Goal: Task Accomplishment & Management: Use online tool/utility

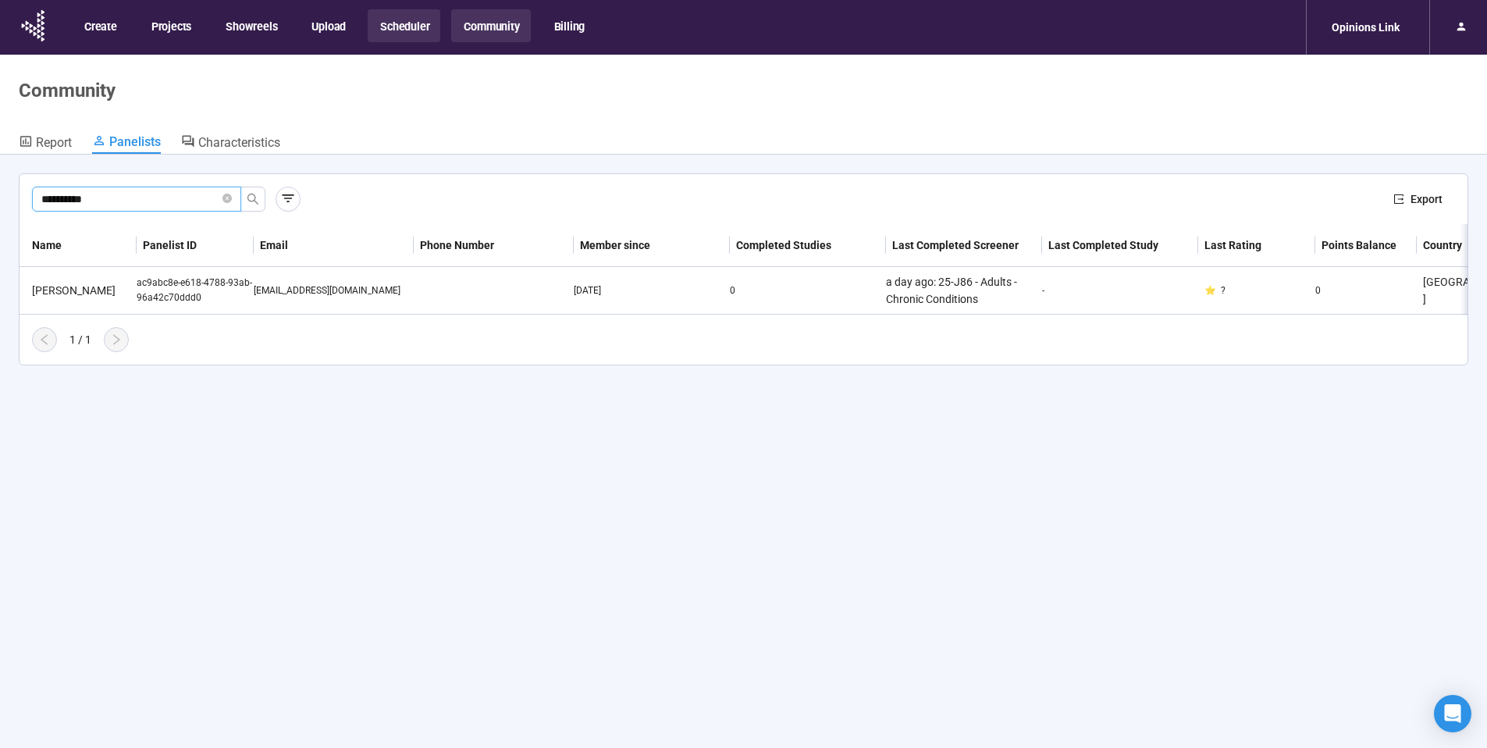
click at [401, 26] on button "Scheduler" at bounding box center [404, 25] width 73 height 33
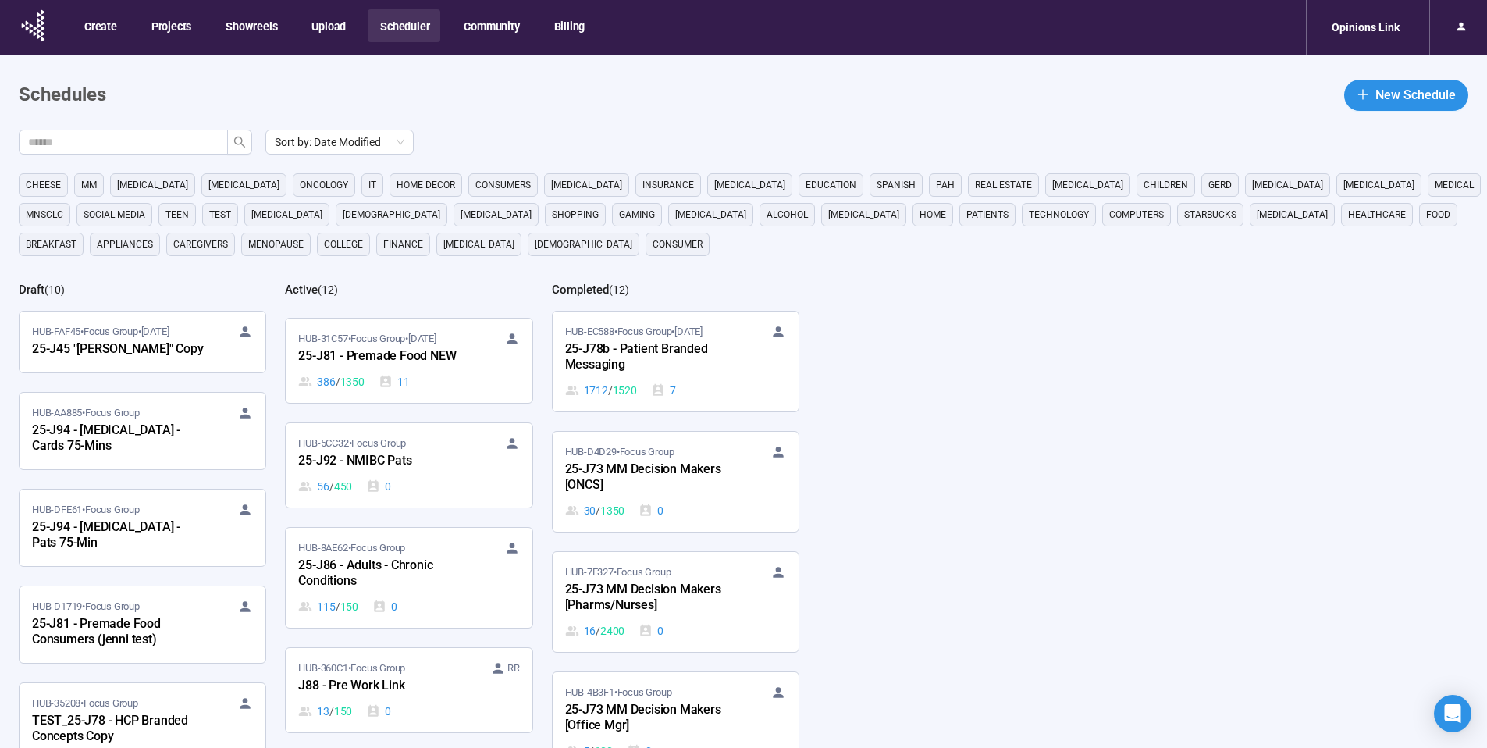
scroll to position [116, 0]
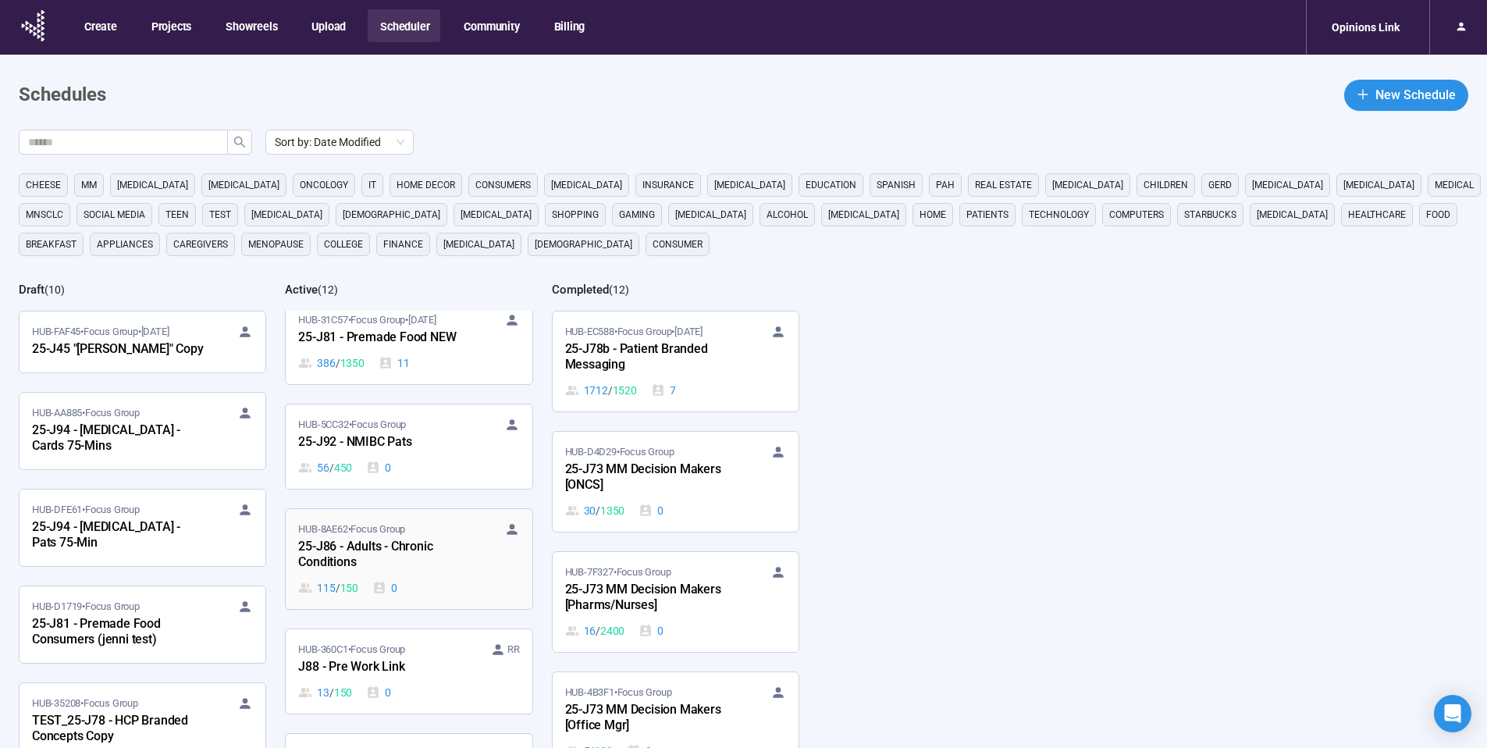
click at [411, 541] on div "25-J86 - Adults - Chronic Conditions" at bounding box center [384, 555] width 172 height 36
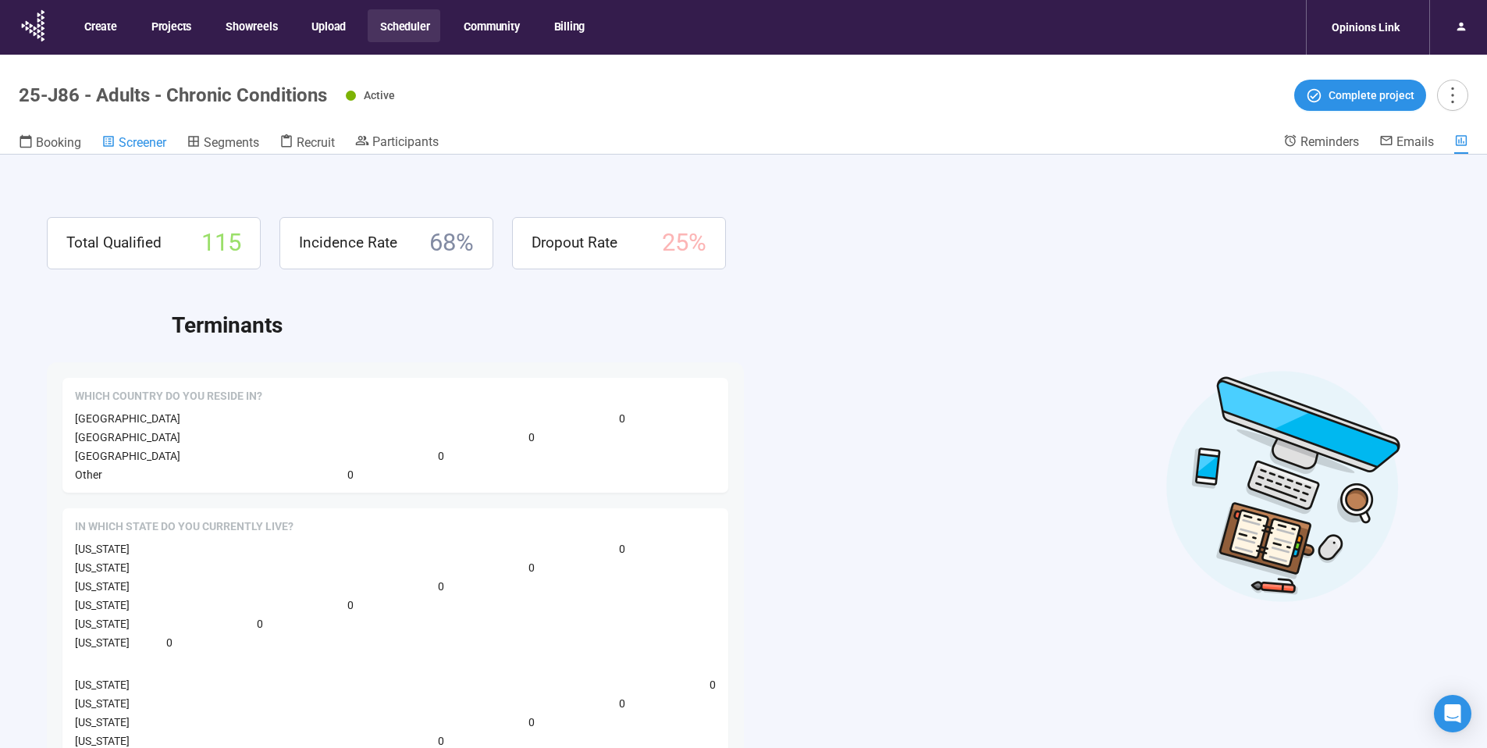
click at [141, 144] on span "Screener" at bounding box center [143, 142] width 48 height 15
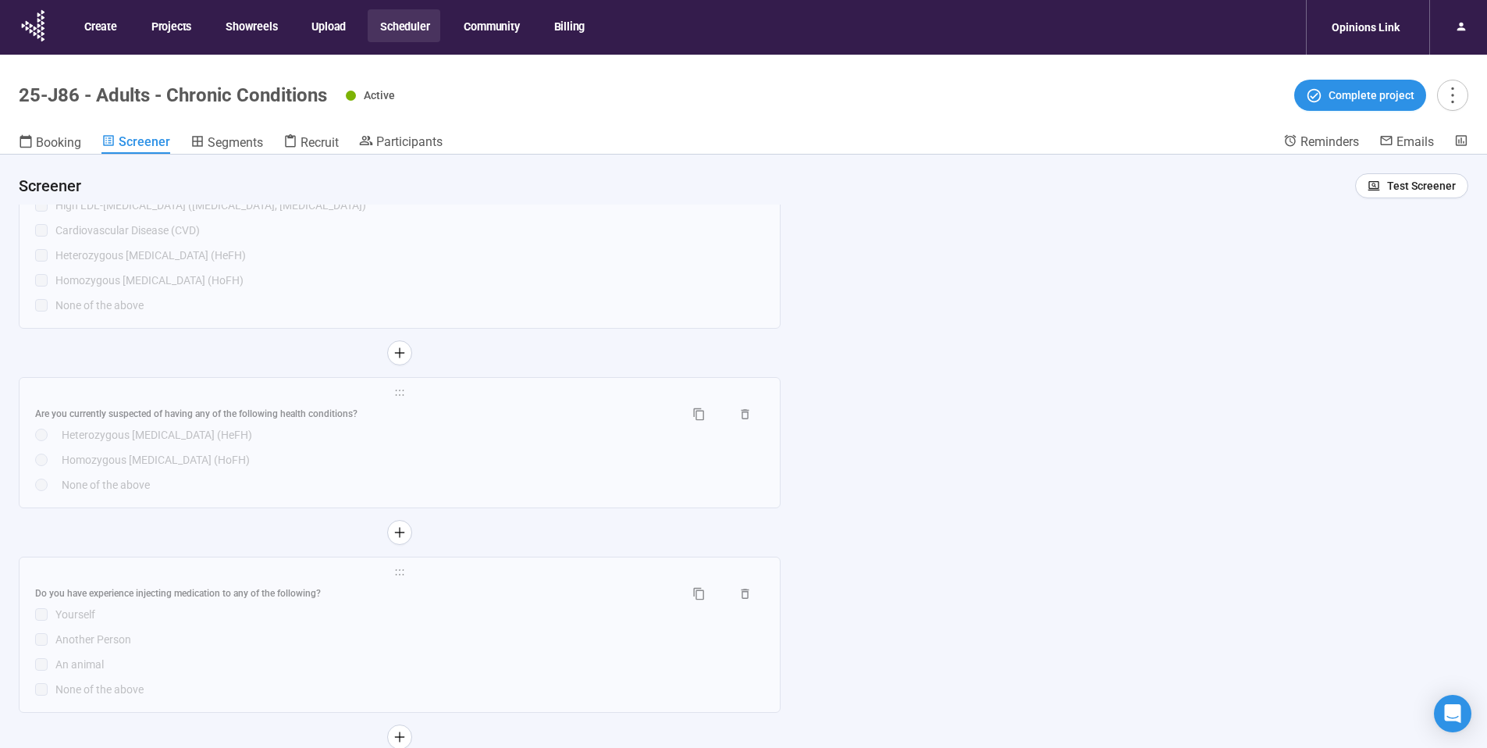
scroll to position [5992, 0]
